Goal: Find specific page/section: Find specific page/section

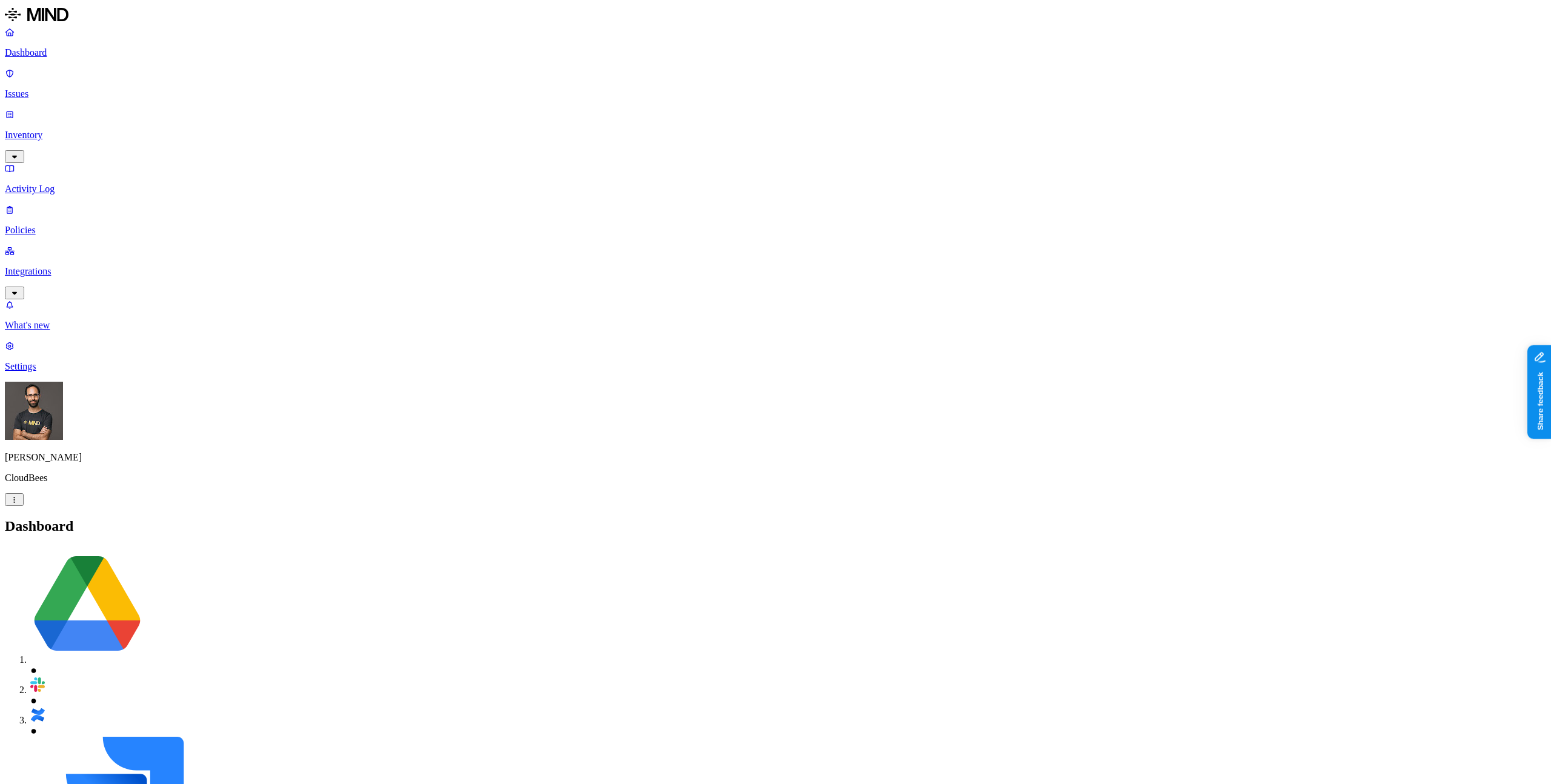
click at [77, 109] on link "Inventory" at bounding box center [776, 135] width 1541 height 52
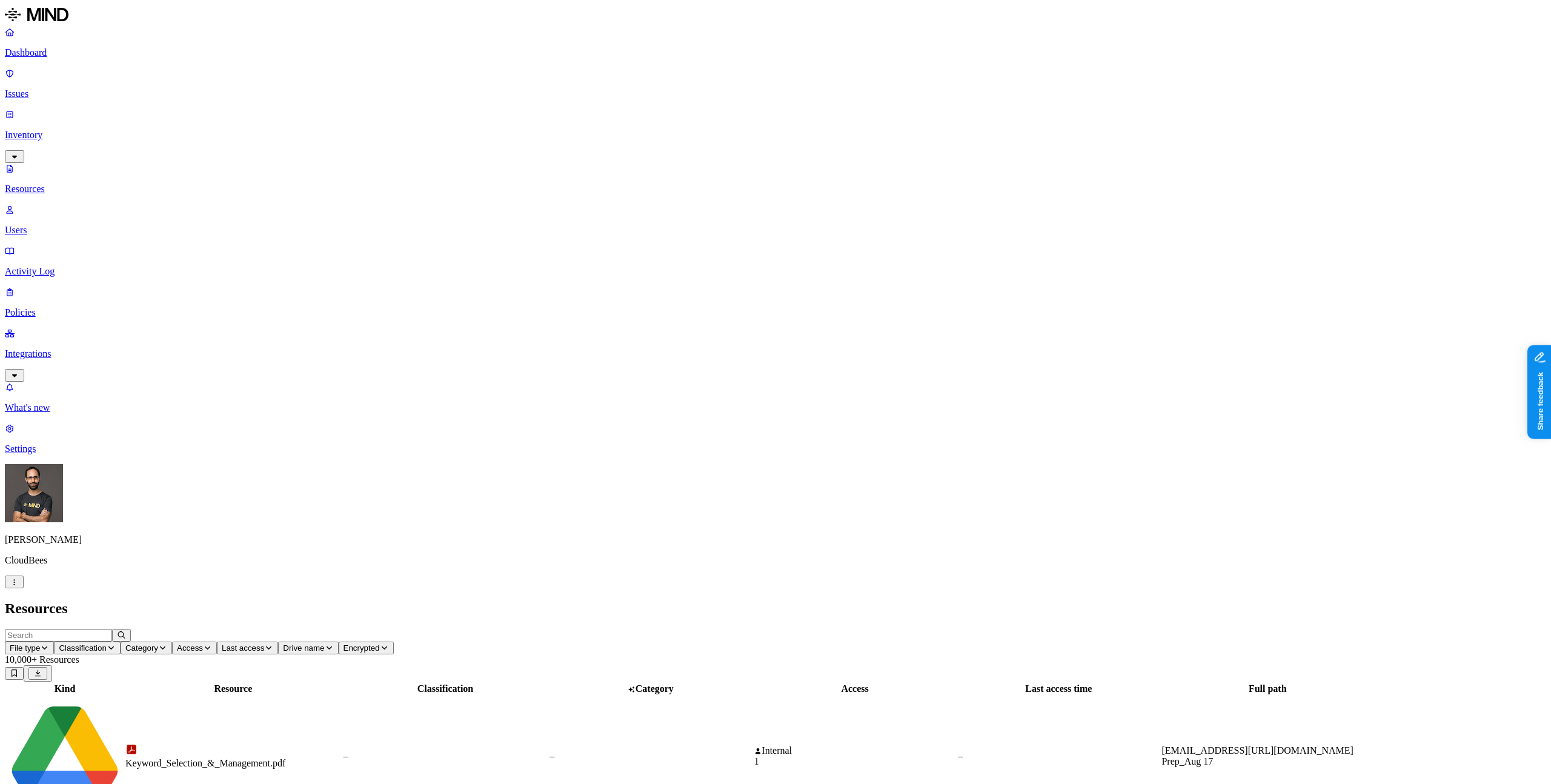
click at [90, 224] on p "Users" at bounding box center [776, 230] width 1541 height 11
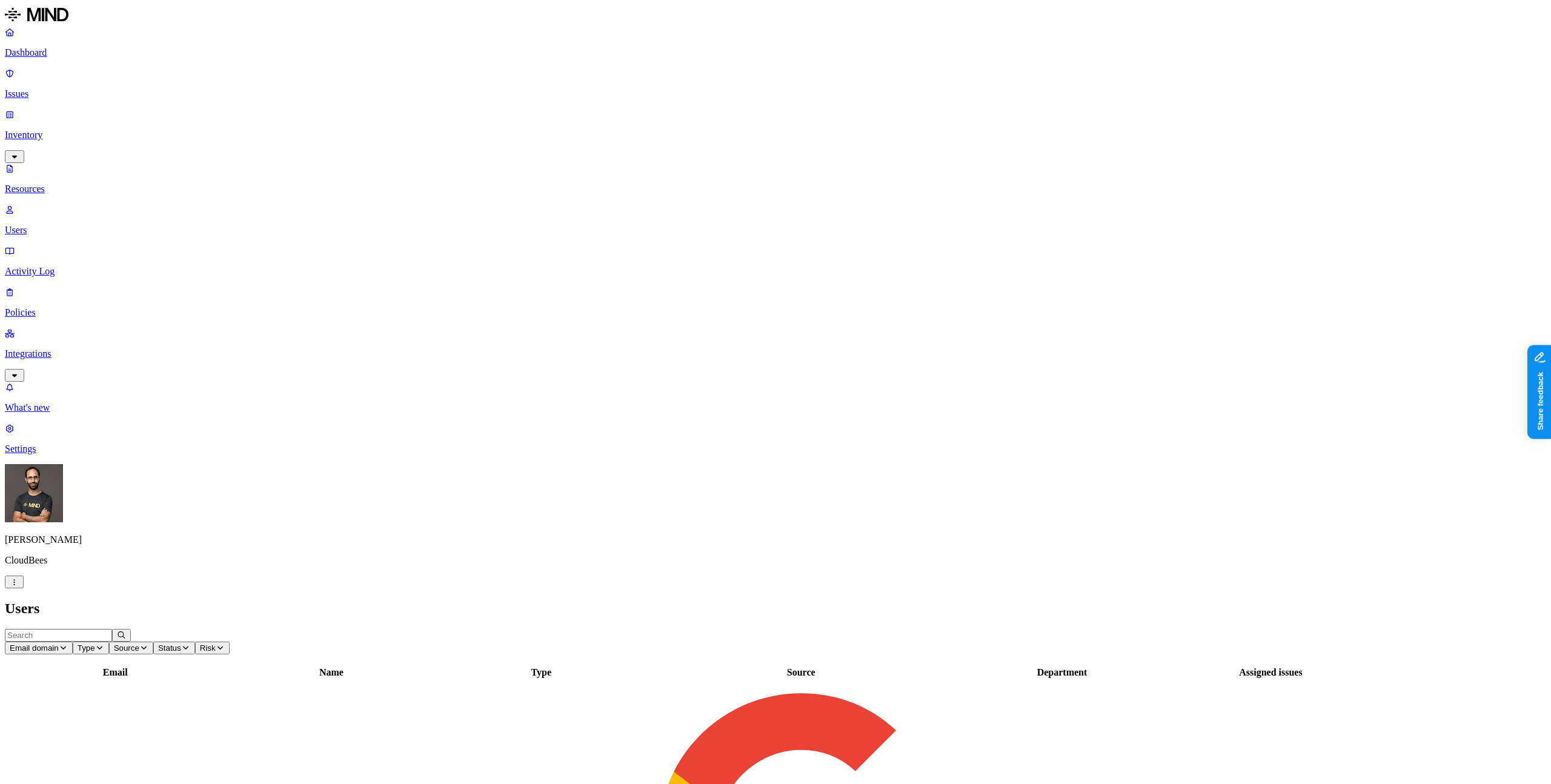
click at [95, 643] on span "Type" at bounding box center [87, 647] width 18 height 9
click at [337, 100] on div "External" at bounding box center [337, 103] width 0 height 22
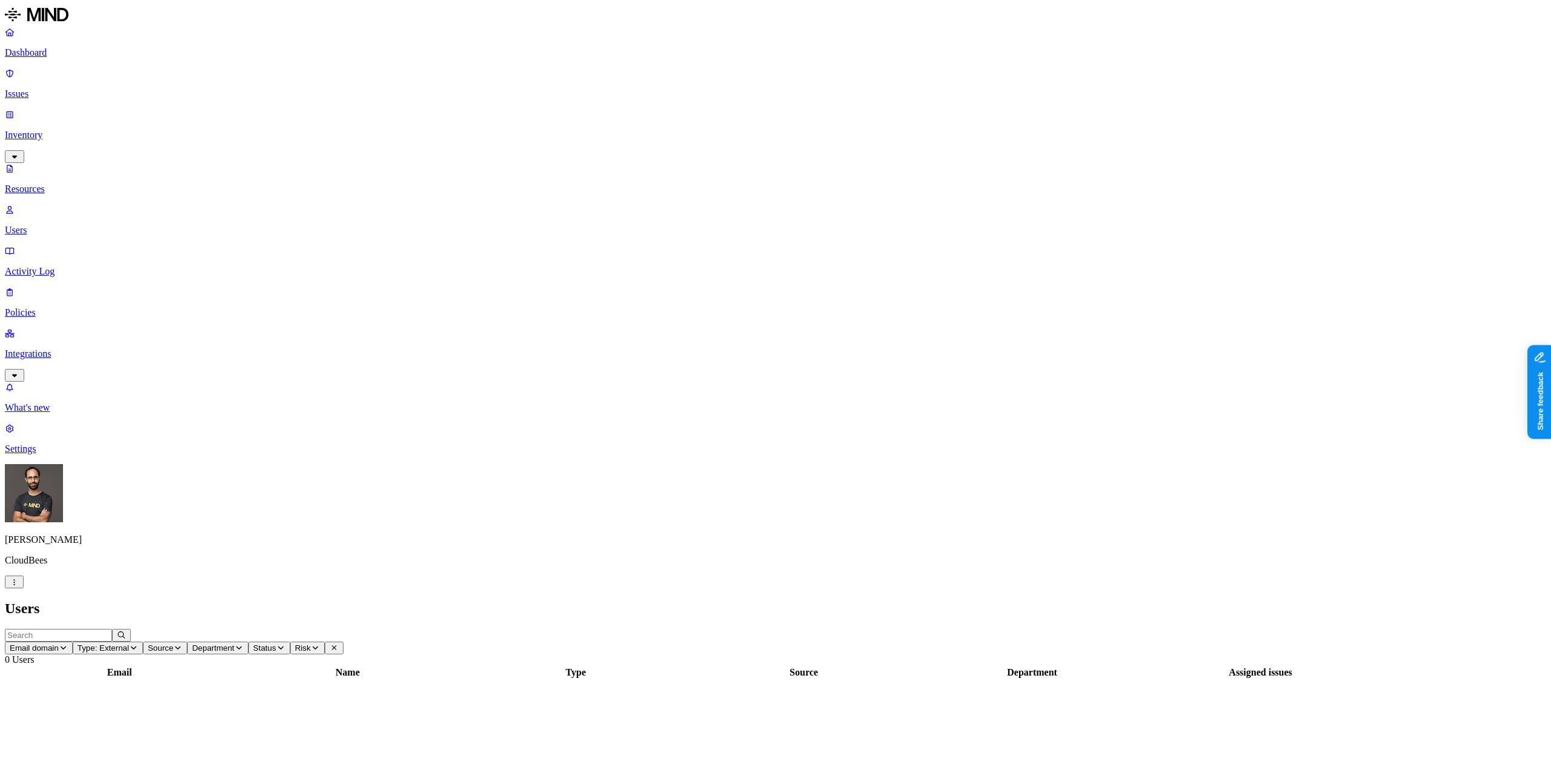
click at [123, 588] on div "Ohad Abarbanel CloudBees" at bounding box center [776, 526] width 1541 height 124
click at [116, 768] on html "Dashboard Issues Inventory Resources Users Activity Log Policies Integrations W…" at bounding box center [776, 744] width 1551 height 1489
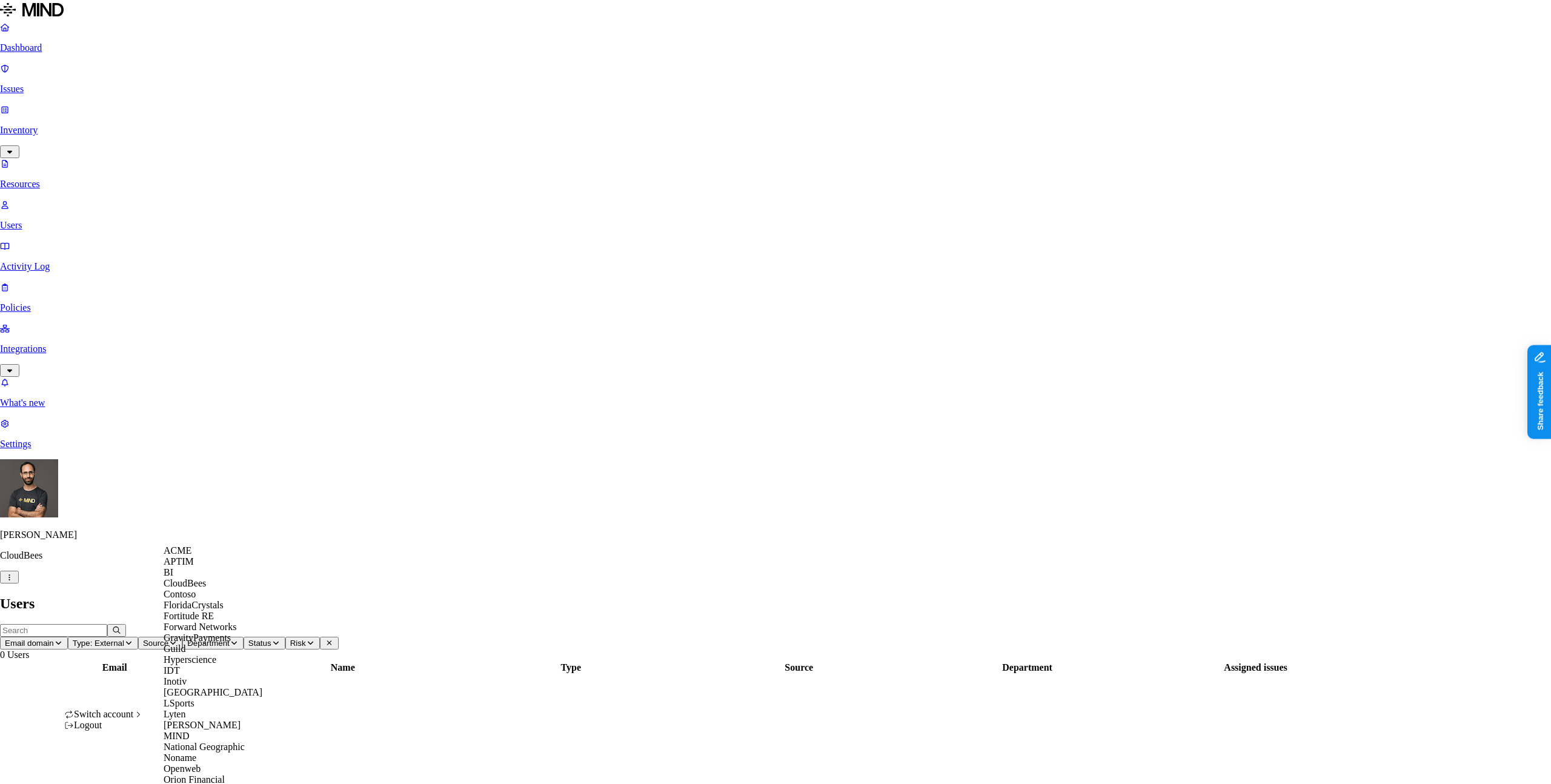
scroll to position [237, 0]
click at [208, 742] on span "National Geographic" at bounding box center [204, 746] width 81 height 10
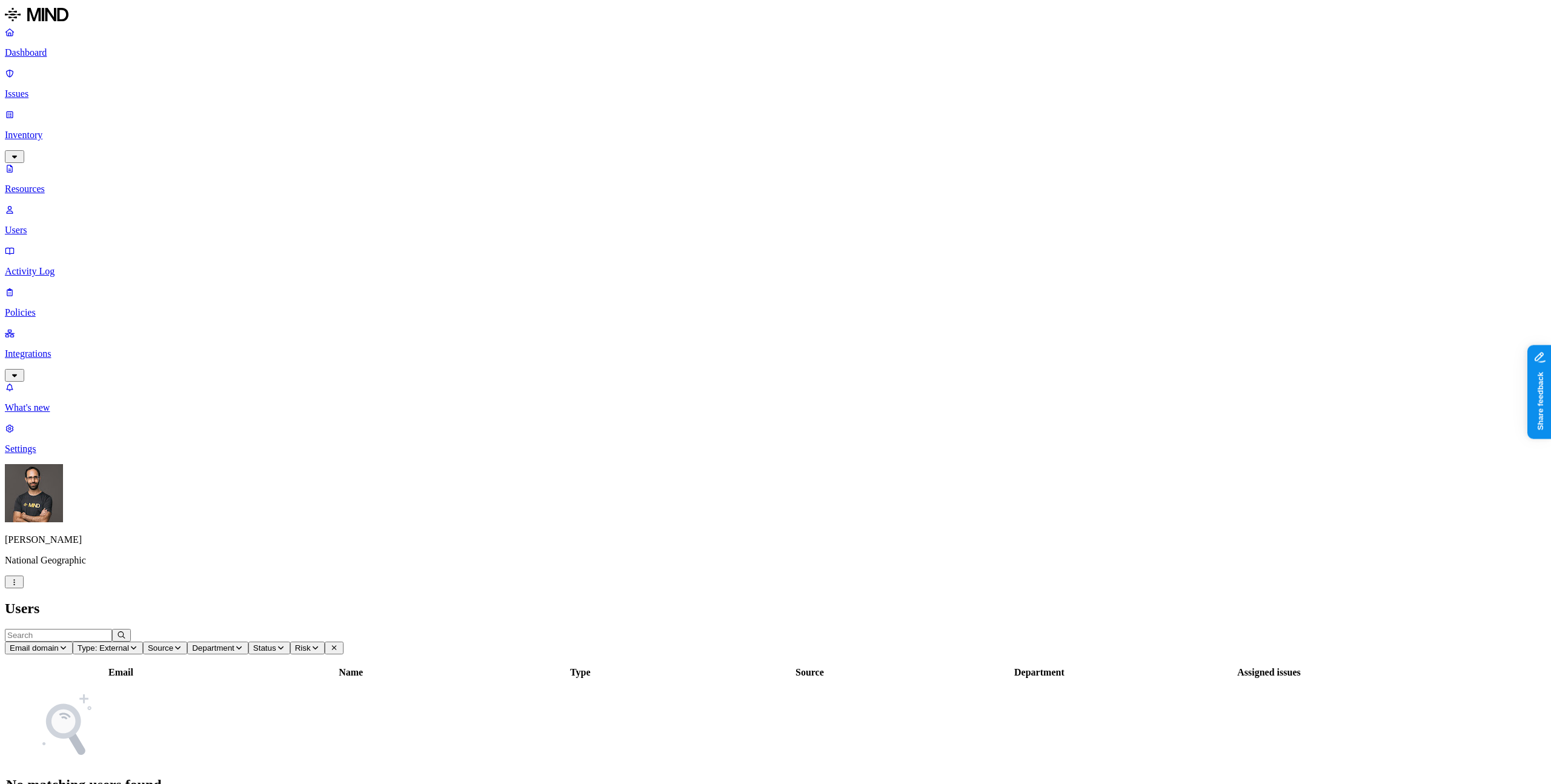
click at [325, 665] on div "Email Name Type Source Department Assigned issues No matching users found" at bounding box center [776, 736] width 1541 height 141
click at [338, 600] on h2 "Users" at bounding box center [776, 608] width 1541 height 16
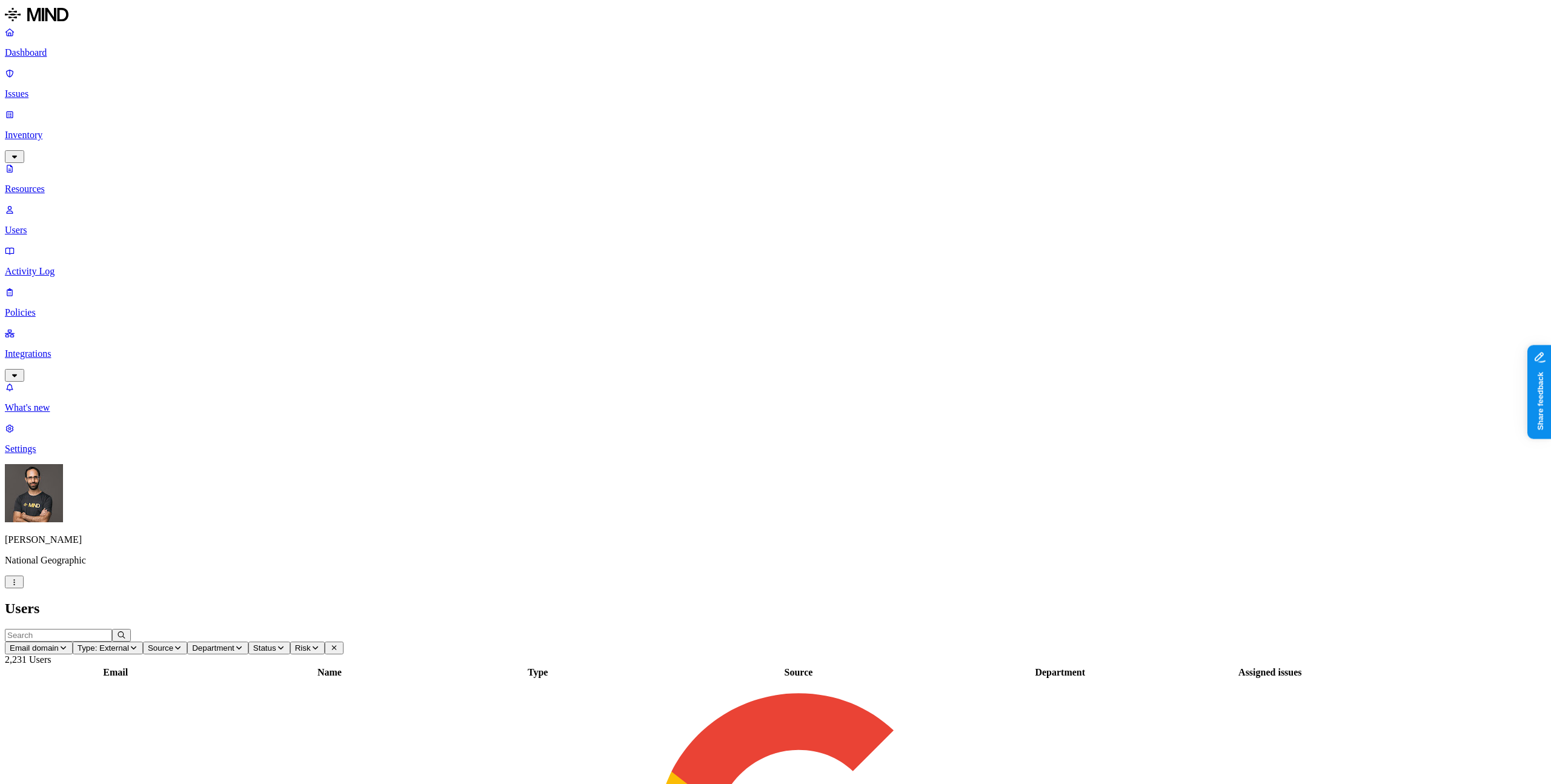
click at [354, 600] on h2 "Users" at bounding box center [776, 608] width 1541 height 16
click at [447, 600] on h2 "Users" at bounding box center [776, 608] width 1541 height 16
click at [391, 600] on h2 "Users" at bounding box center [776, 608] width 1541 height 16
click at [129, 643] on span "Type: External" at bounding box center [103, 647] width 51 height 9
click at [337, 63] on div "All" at bounding box center [337, 67] width 0 height 11
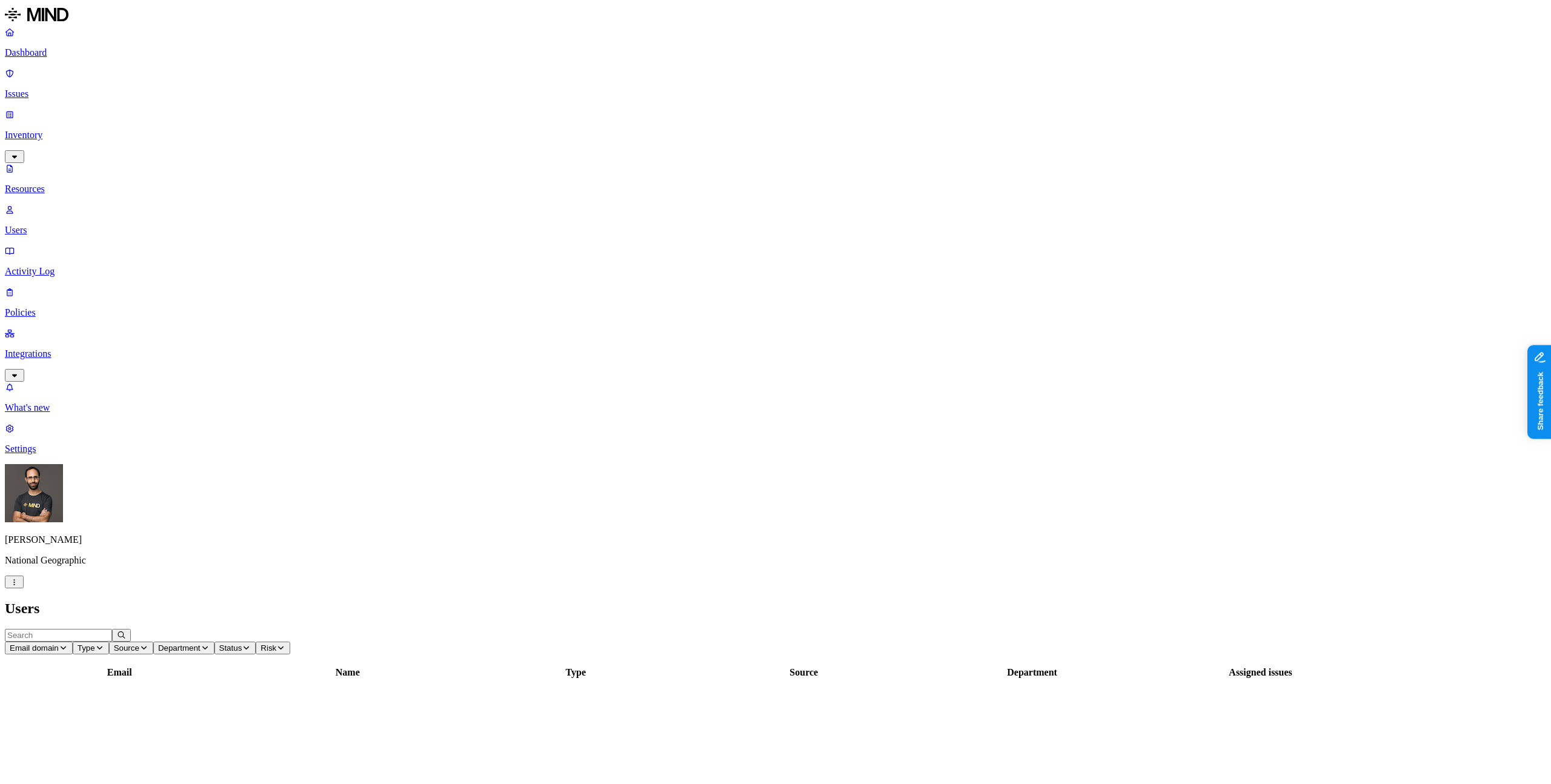
click at [375, 600] on h2 "Users" at bounding box center [776, 608] width 1541 height 16
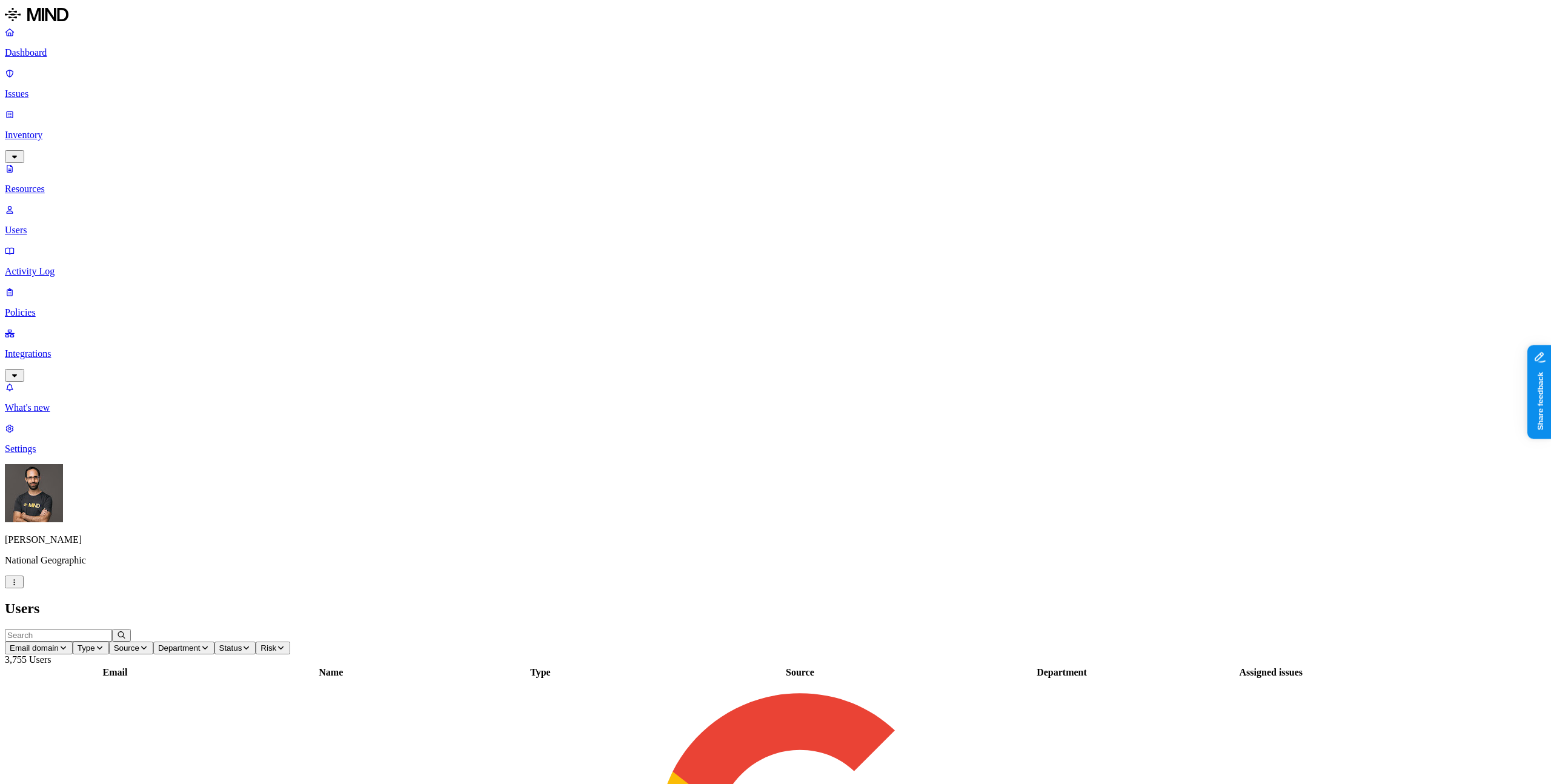
click at [58, 59] on p "Dashboard" at bounding box center [776, 53] width 1541 height 11
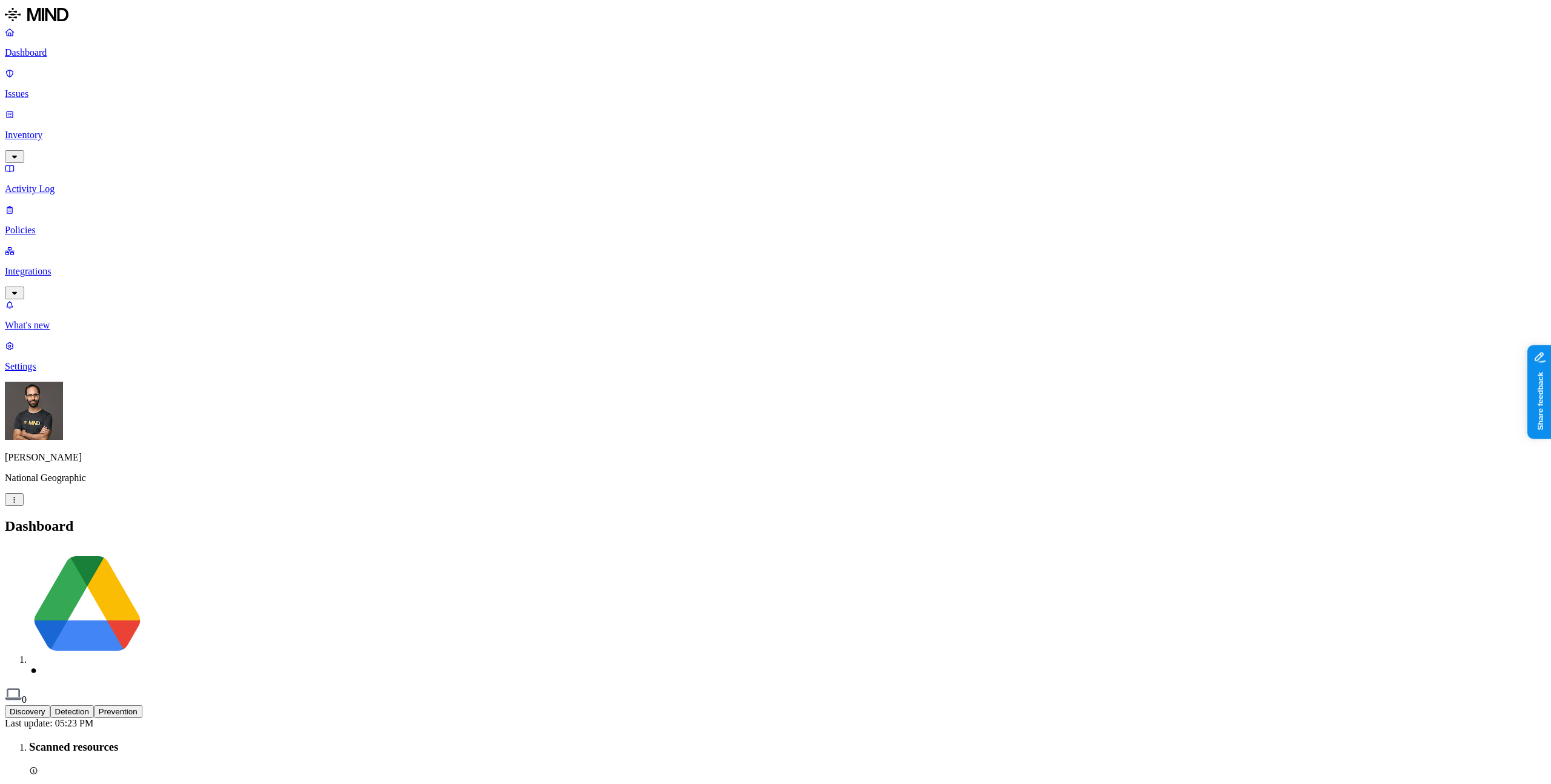
click at [75, 130] on p "Inventory" at bounding box center [776, 135] width 1541 height 11
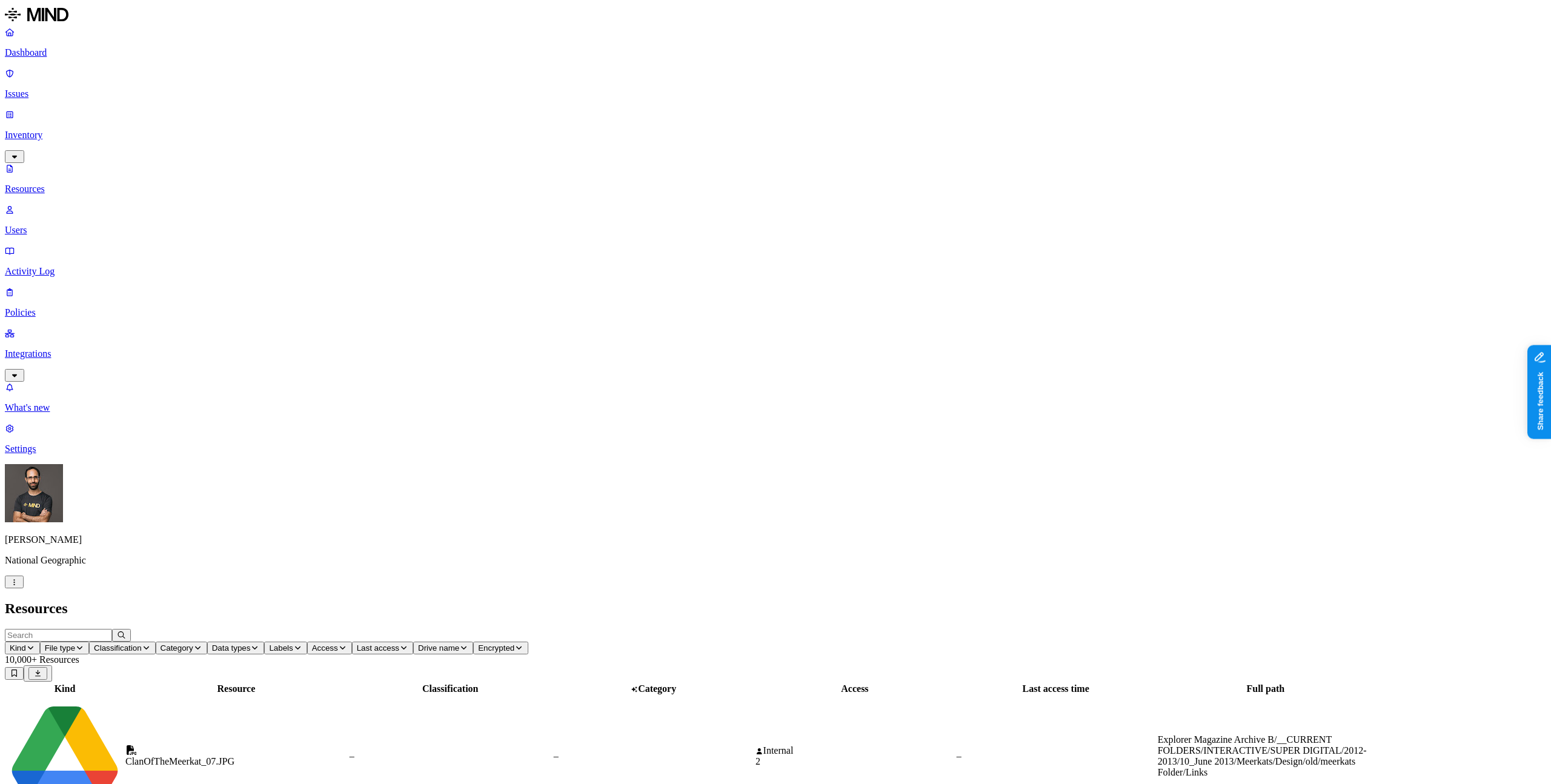
click at [338, 643] on span "Access" at bounding box center [325, 647] width 26 height 9
click at [579, 600] on h2 "Resources" at bounding box center [776, 608] width 1541 height 16
click at [74, 224] on p "Users" at bounding box center [776, 230] width 1541 height 11
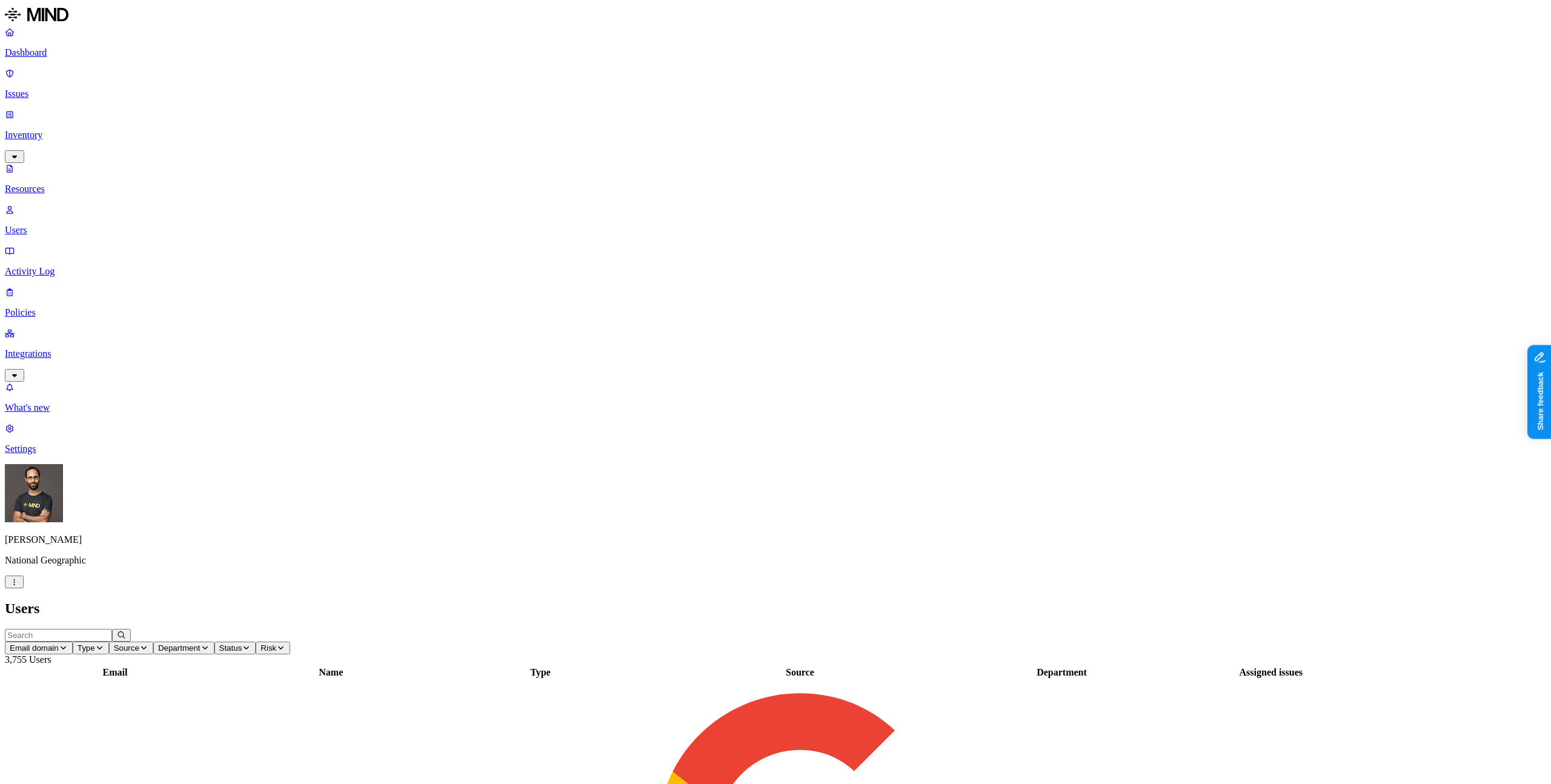
click at [208, 646] on icon "button" at bounding box center [205, 648] width 6 height 3
type input "ceo"
click at [214, 641] on button "Department" at bounding box center [184, 648] width 61 height 13
click at [443, 95] on div "Office of the CEO" at bounding box center [483, 90] width 116 height 11
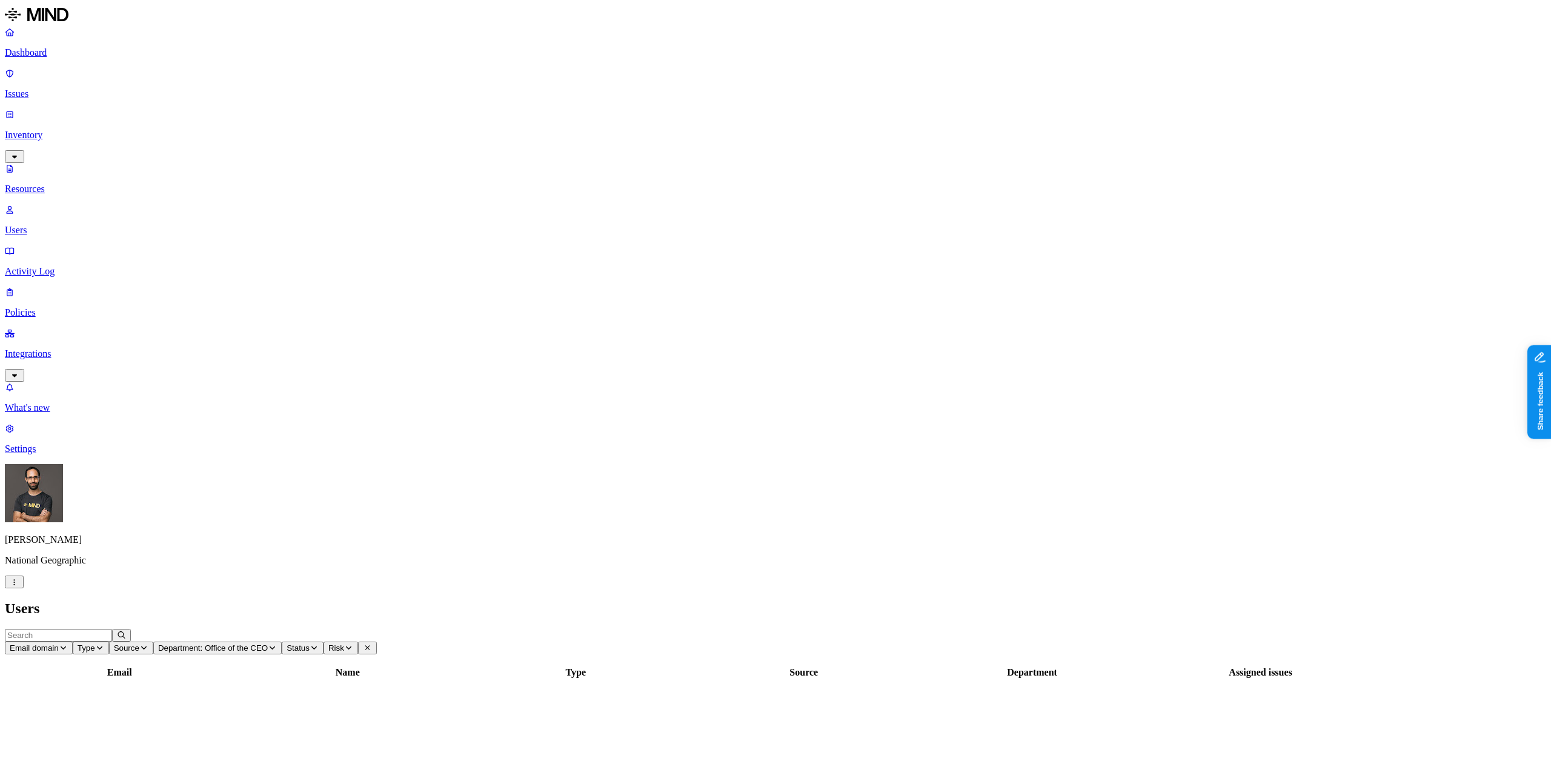
click at [451, 600] on h2 "Users" at bounding box center [776, 608] width 1541 height 16
